Goal: Navigation & Orientation: Find specific page/section

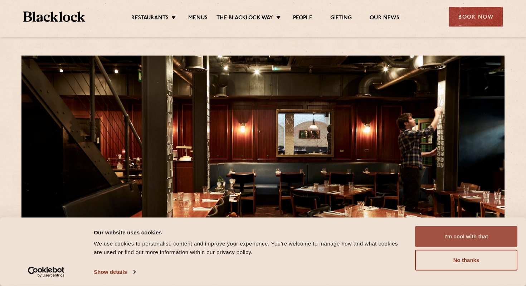
click at [460, 234] on button "I'm cool with that" at bounding box center [466, 236] width 102 height 21
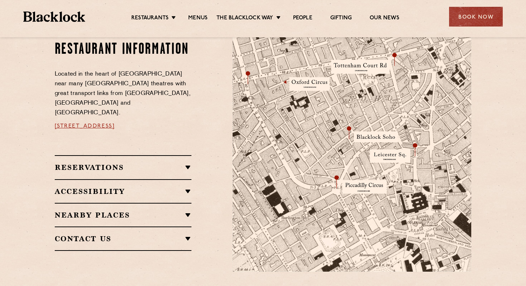
scroll to position [402, 0]
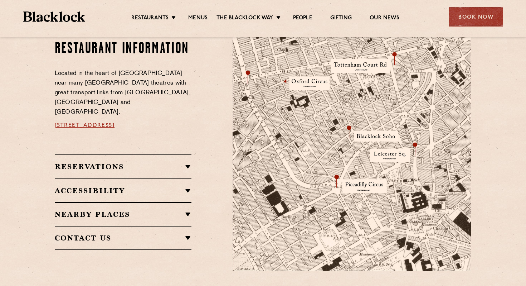
click at [178, 162] on h2 "Reservations" at bounding box center [123, 166] width 137 height 9
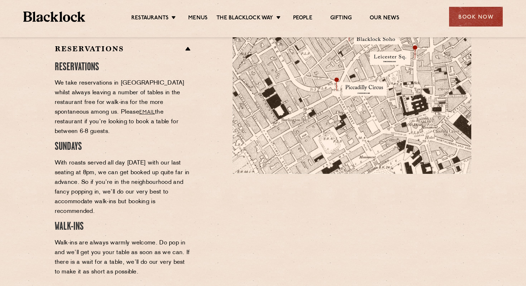
scroll to position [500, 0]
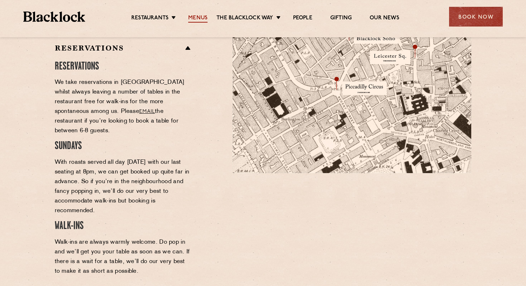
click at [194, 16] on link "Menus" at bounding box center [197, 19] width 19 height 8
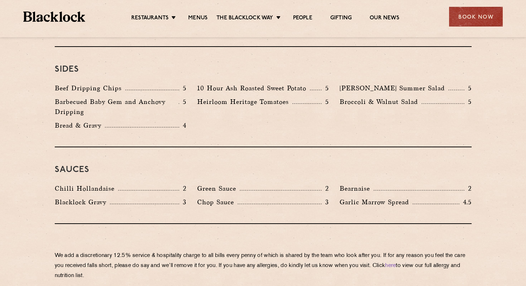
scroll to position [1133, 0]
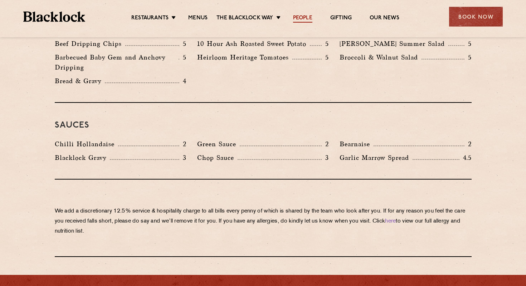
click at [305, 19] on link "People" at bounding box center [302, 19] width 19 height 8
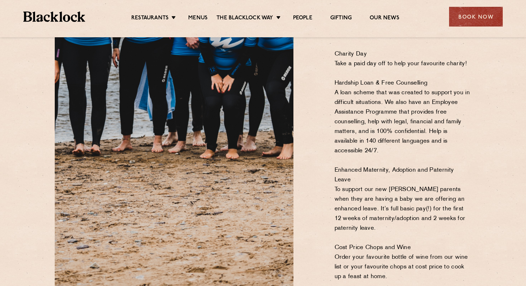
scroll to position [773, 0]
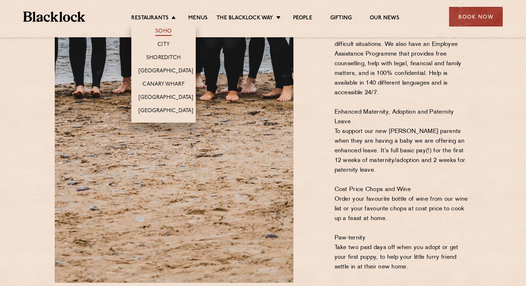
click at [165, 28] on link "Soho" at bounding box center [163, 32] width 16 height 8
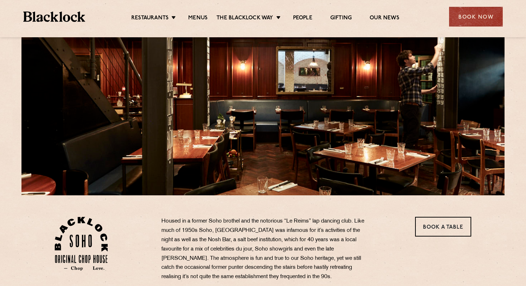
scroll to position [292, 0]
